Goal: Communication & Community: Answer question/provide support

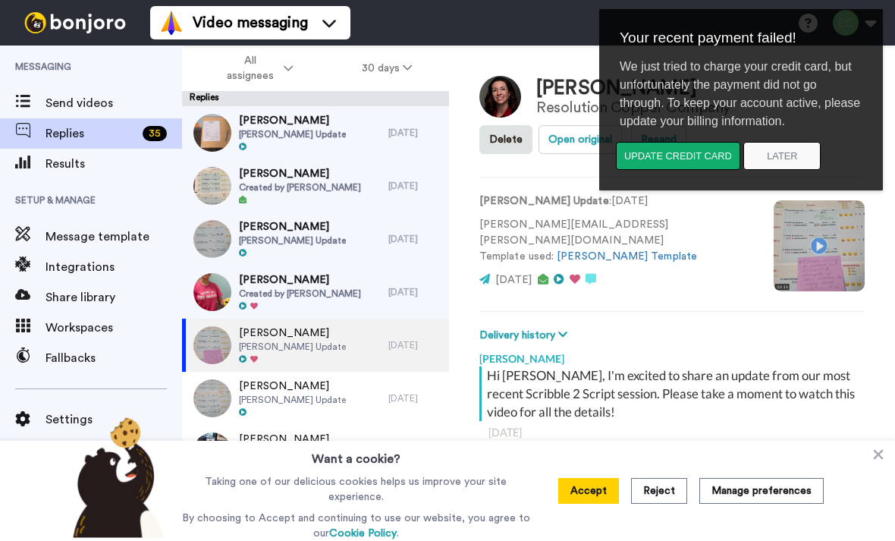
click at [299, 130] on span "[PERSON_NAME] Update" at bounding box center [292, 134] width 107 height 12
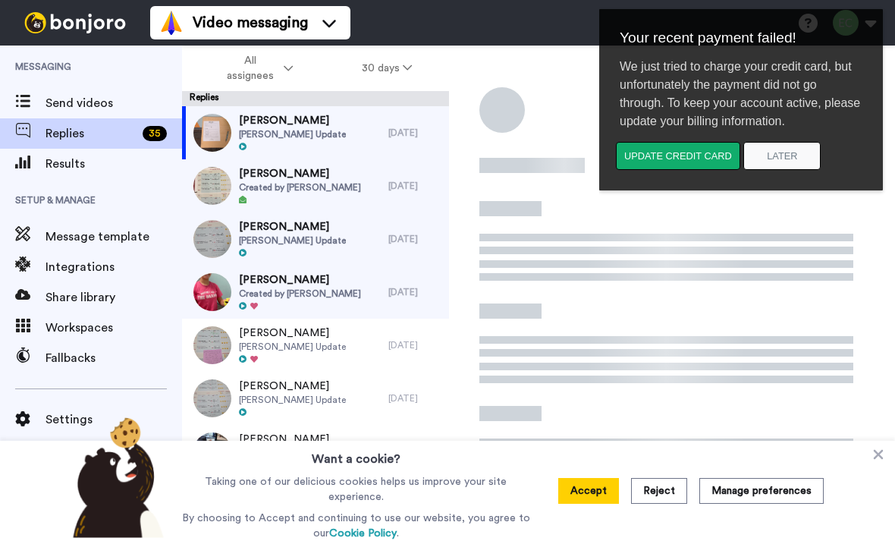
scroll to position [358, 0]
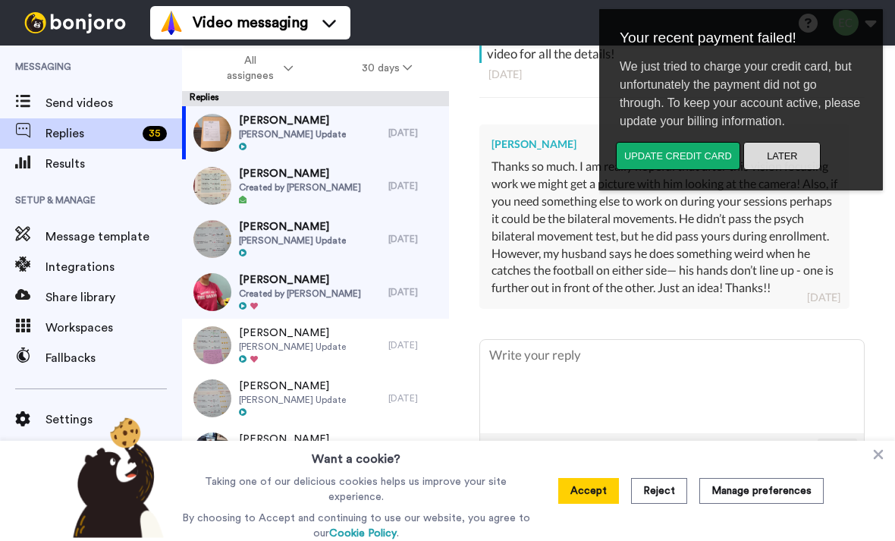
click at [792, 155] on button "Later" at bounding box center [781, 156] width 77 height 28
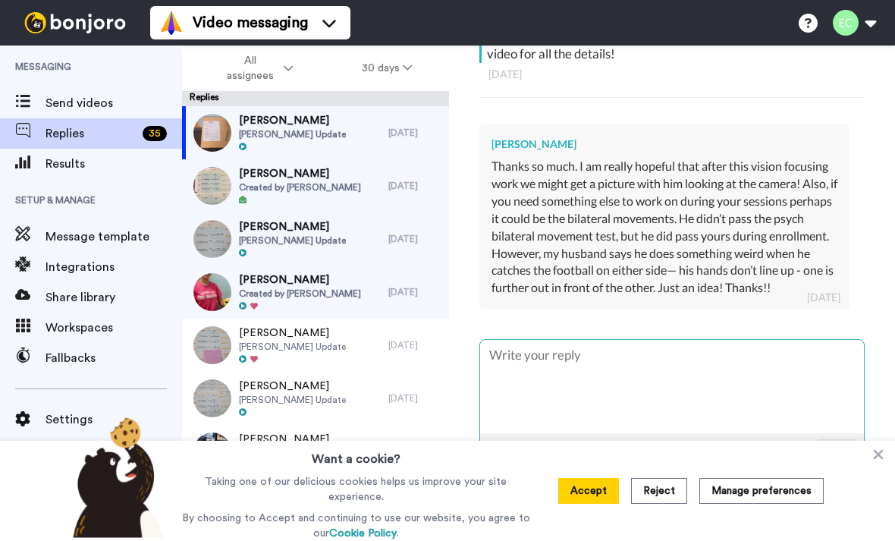
click at [520, 371] on textarea at bounding box center [672, 386] width 384 height 93
paste textarea "kinds of things at home. Thank you so much for all of your continued communicat…"
type textarea "x"
type textarea "kinds of things at home. Thank you so much for all of your continued communicat…"
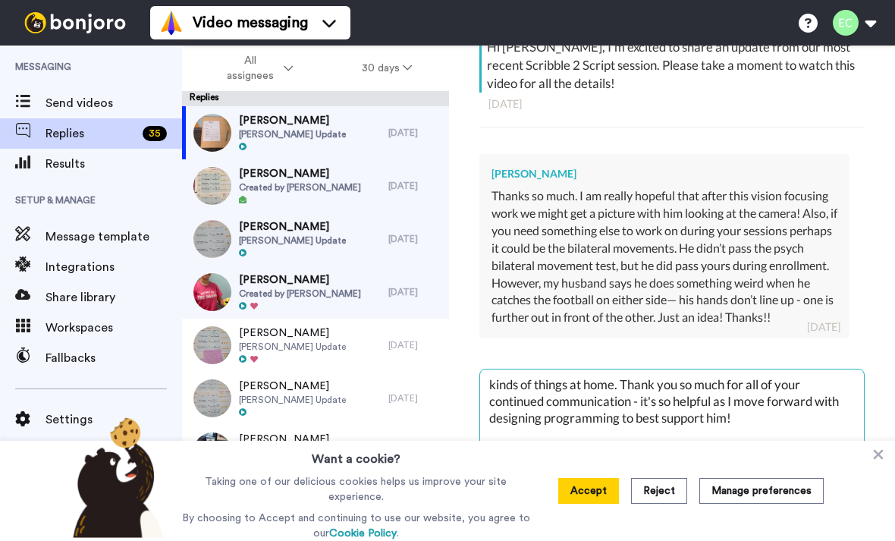
scroll to position [328, 0]
click at [492, 375] on textarea "kinds of things at home. Thank you so much for all of your continued communicat…" at bounding box center [672, 416] width 384 height 93
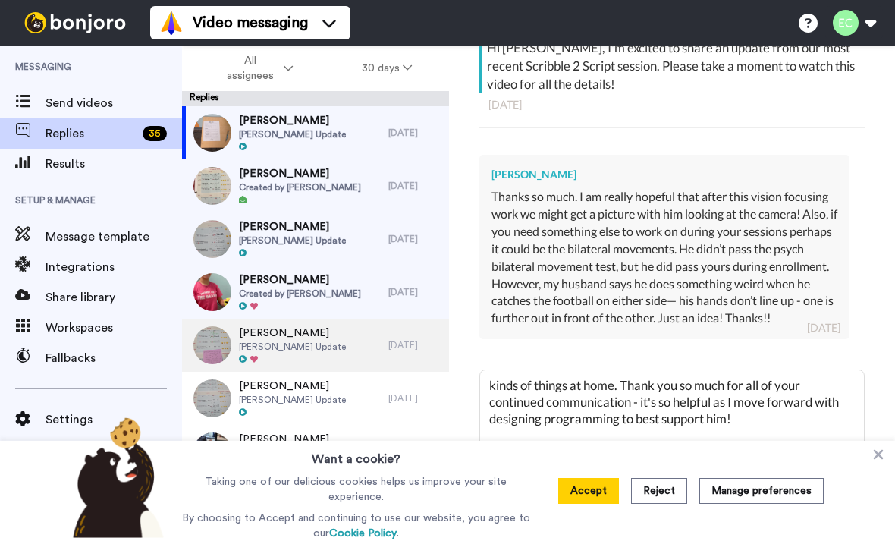
drag, startPoint x: 769, startPoint y: 407, endPoint x: 375, endPoint y: 338, distance: 400.4
click at [375, 338] on div "All assignees 30 days Replies [PERSON_NAME] [PERSON_NAME] Update [DATE] [PERSON…" at bounding box center [538, 293] width 713 height 495
type textarea "x"
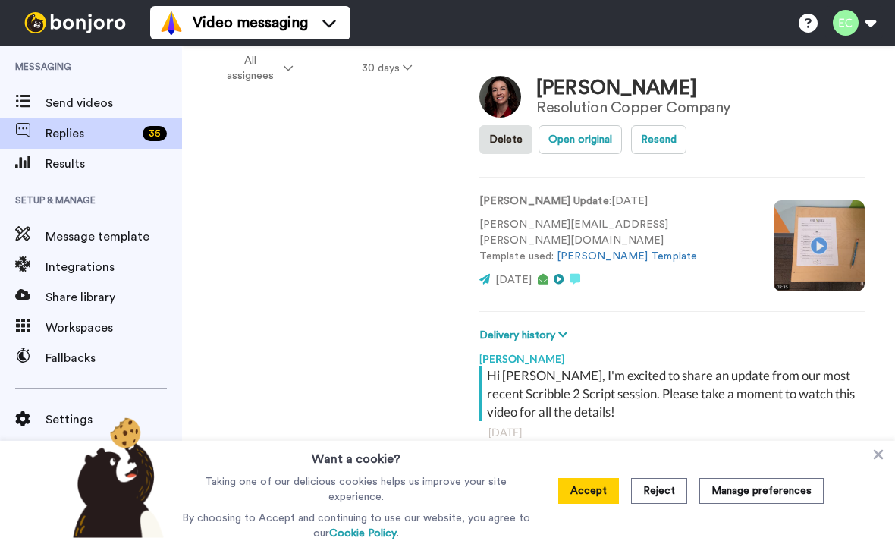
scroll to position [358, 0]
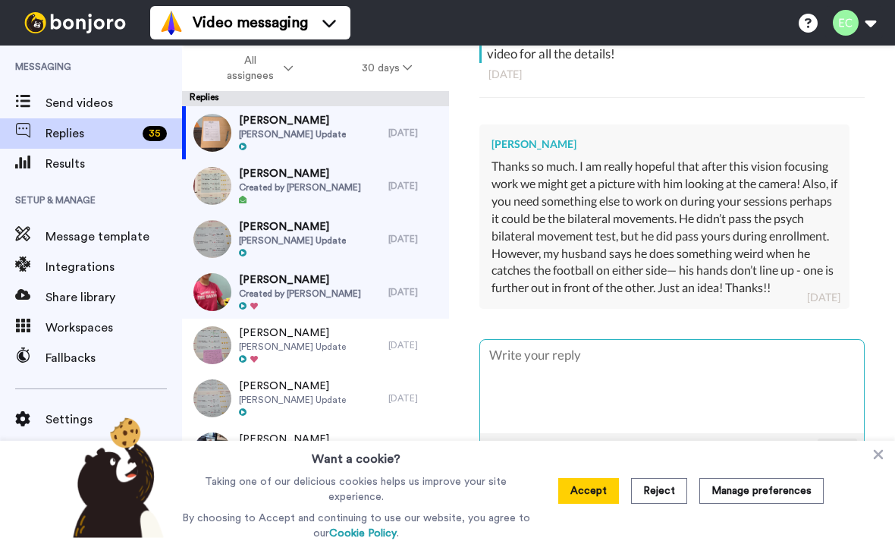
click at [539, 380] on textarea at bounding box center [672, 386] width 384 height 93
paste textarea "Yes, I can definitely work in some bilateral coordination activities since you'…"
type textarea "x"
type textarea "Yes, I can definitely work in some bilateral coordination activities since you'…"
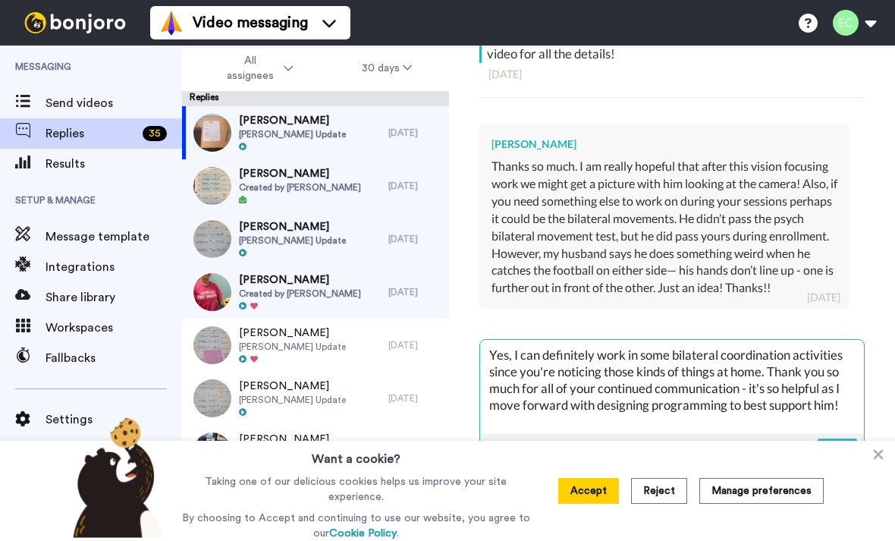
click at [492, 344] on textarea "Yes, I can definitely work in some bilateral coordination activities since you'…" at bounding box center [672, 386] width 384 height 93
type textarea "x"
type textarea "YYes, I can definitely work in some bilateral coordination activities since you…"
type textarea "x"
type textarea "YoYes, I can definitely work in some bilateral coordination activities since yo…"
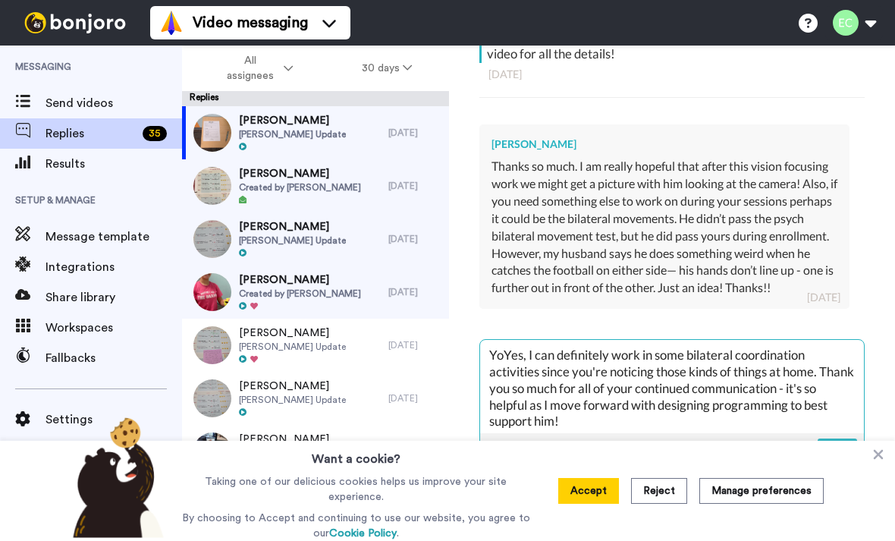
type textarea "x"
type textarea "YouYes, I can definitely work in some bilateral coordination activities since y…"
type textarea "x"
type textarea "You’Yes, I can definitely work in some bilateral coordination activities since …"
type textarea "x"
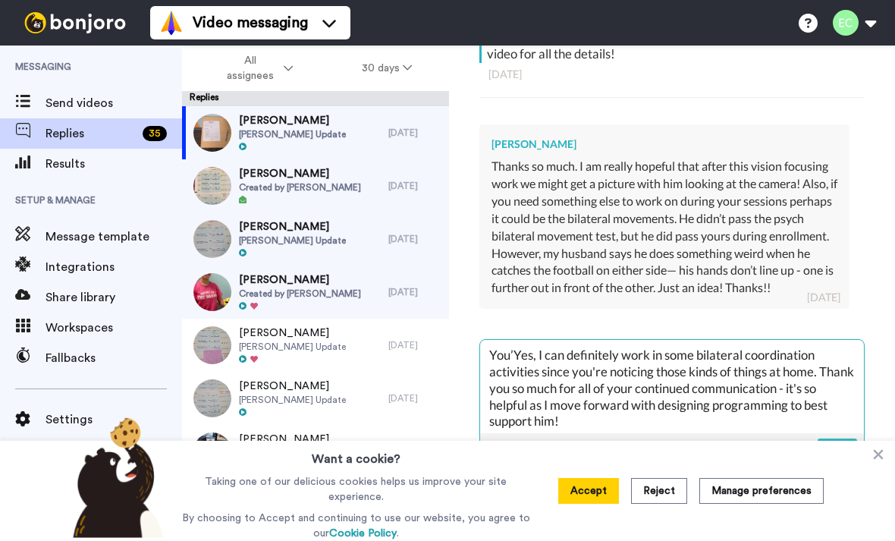
type textarea "You’rYes, I can definitely work in some bilateral coordination activities since…"
type textarea "x"
type textarea "You’[PERSON_NAME], I can definitely work in some bilateral coordination activit…"
type textarea "x"
type textarea "You’re Yes, I can definitely work in some bilateral coordination activities sin…"
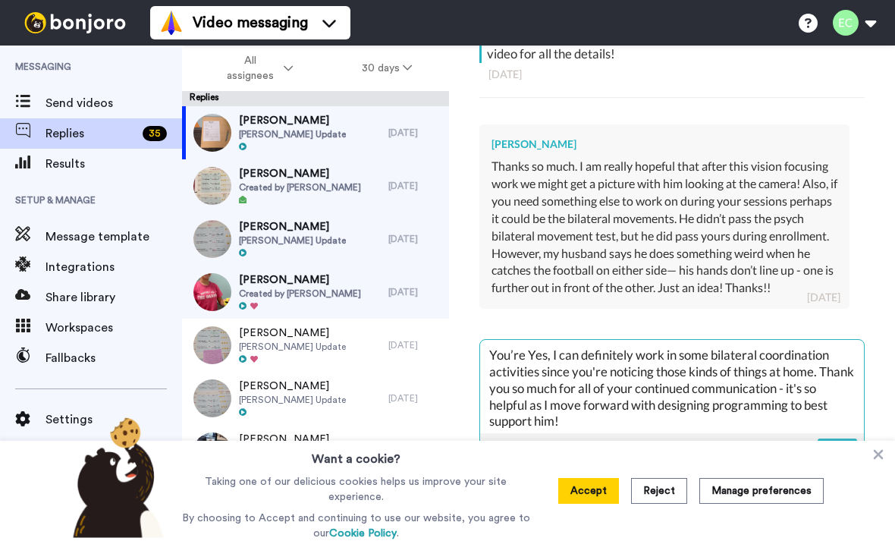
type textarea "x"
type textarea "You’re veYes, I can definitely work in some bilateral coordination activities s…"
type textarea "x"
type textarea "You’re verYes, I can definitely work in some bilateral coordination activities …"
type textarea "x"
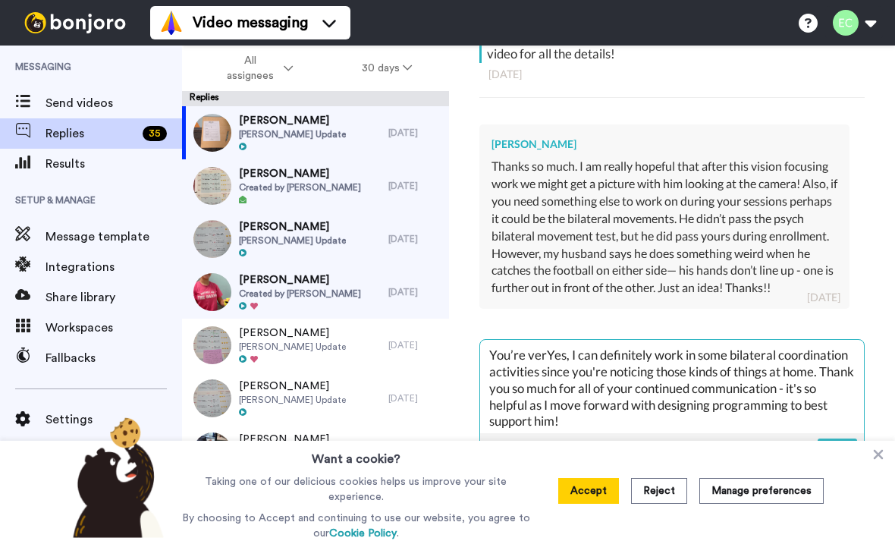
type textarea "You’re veryYes, I can definitely work in some bilateral coordination activities…"
type textarea "x"
type textarea "You’re very Yes, I can definitely work in some bilateral coordination activitie…"
type textarea "x"
type textarea "You’re very wYes, I can definitely work in some bilateral coordination activiti…"
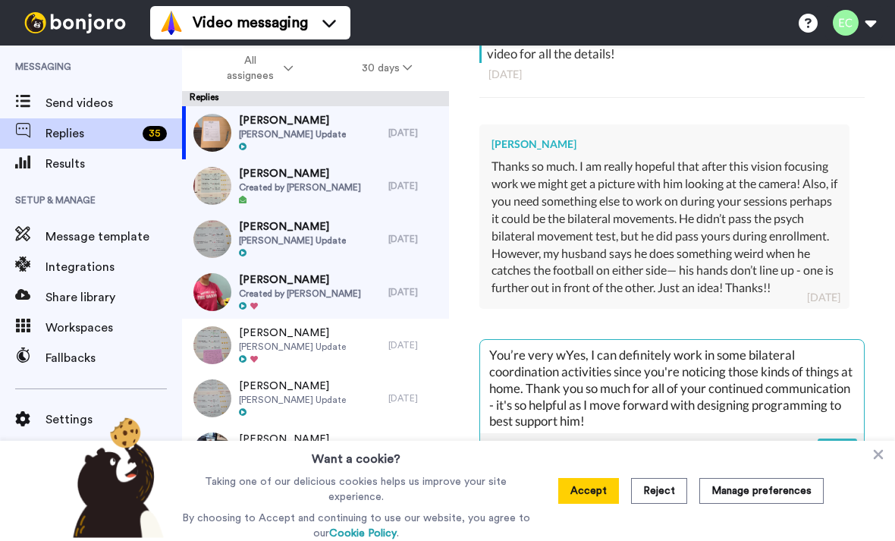
type textarea "x"
type textarea "You’re very weYes, I can definitely work in some bilateral coordination activit…"
type textarea "x"
type textarea "You’re very welYes, I can definitely work in some bilateral coordination activi…"
type textarea "x"
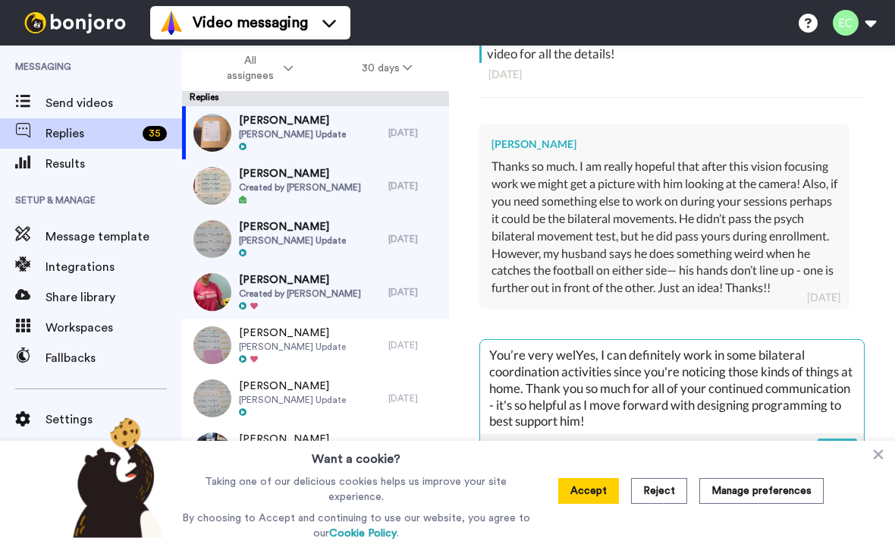
type textarea "You’re very welcYes, I can definitely work in some bilateral coordination activ…"
type textarea "x"
type textarea "You’re very welcoYes, I can definitely work in some bilateral coordination acti…"
type textarea "x"
type textarea "You’re very welcomeYes, I can definitely work in some bilateral coordination ac…"
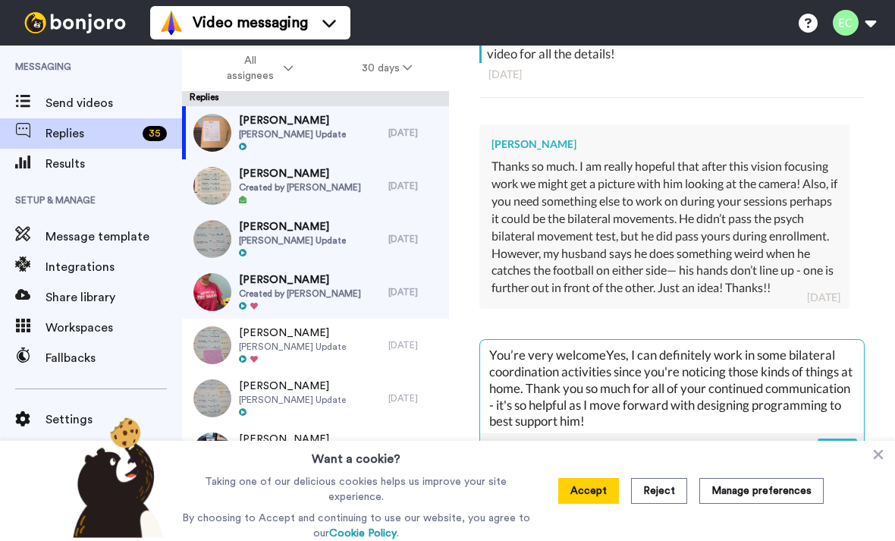
type textarea "x"
type textarea "You’re very welcome!Yes, I can definitely work in some bilateral coordination a…"
type textarea "x"
type textarea "You’re very welcome! Yes, I can definitely work in some bilateral coordination …"
click at [840, 444] on img at bounding box center [838, 450] width 17 height 12
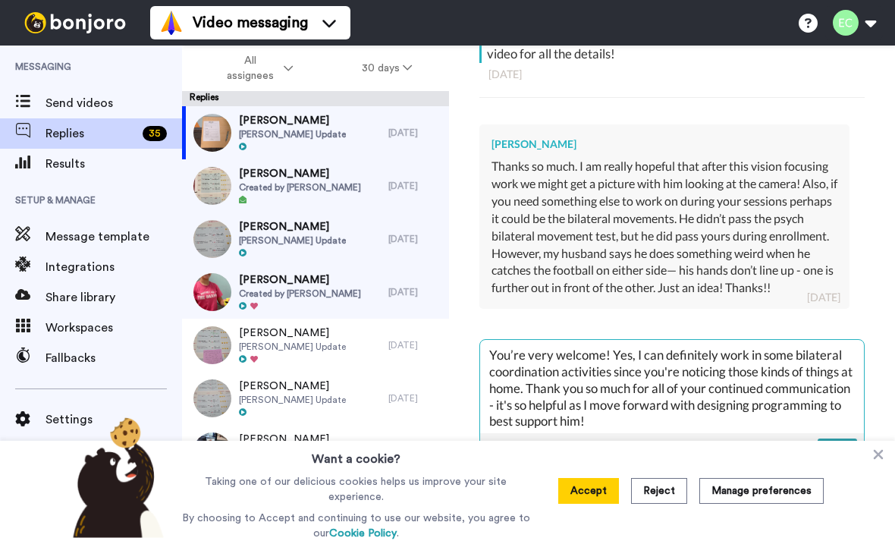
type textarea "x"
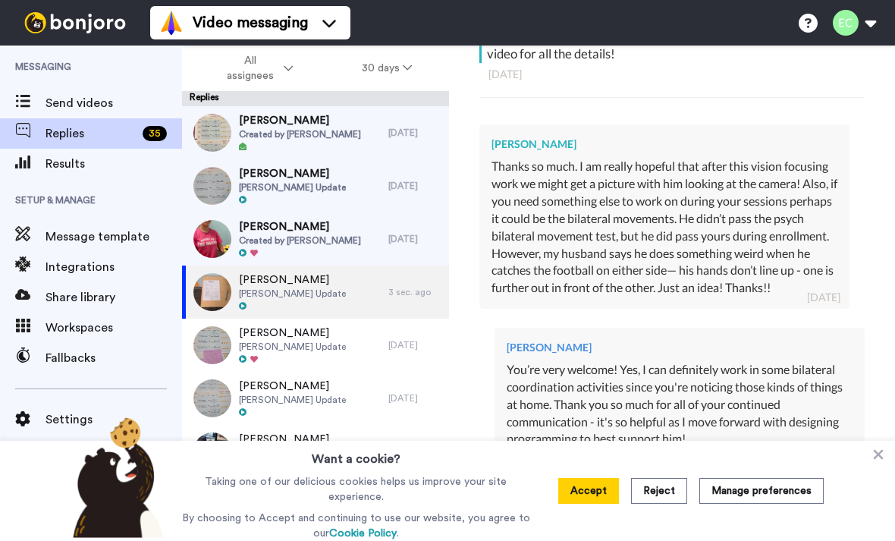
click at [316, 224] on span "[PERSON_NAME]" at bounding box center [300, 226] width 122 height 15
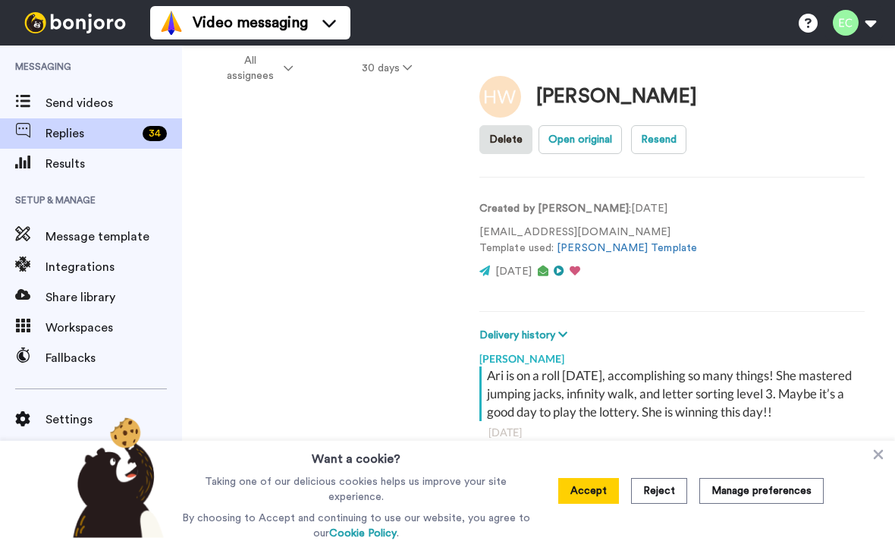
type textarea "x"
